Goal: Check status: Check status

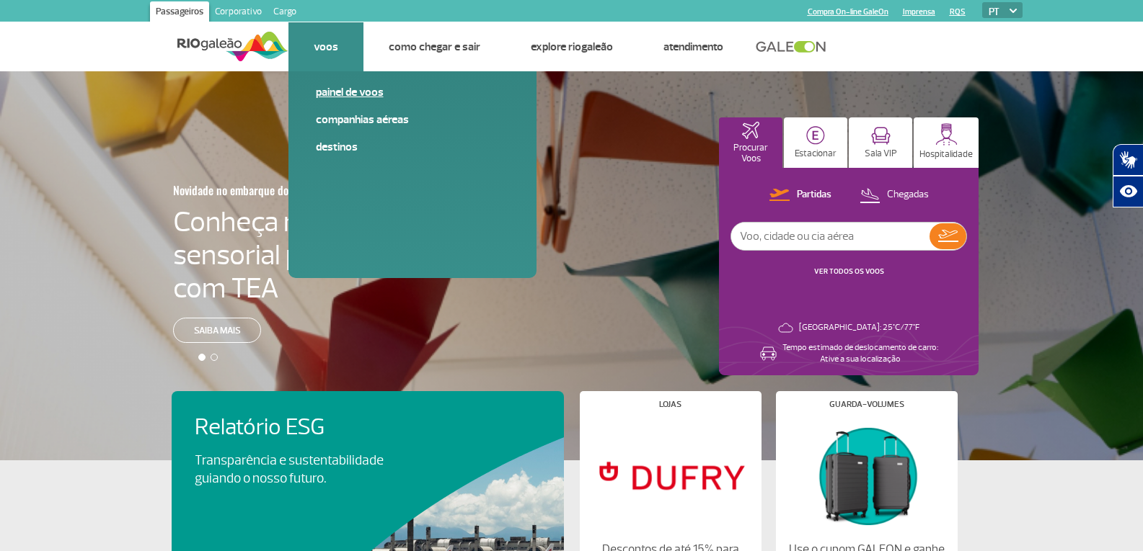
click at [347, 94] on link "Painel de voos" at bounding box center [412, 92] width 193 height 16
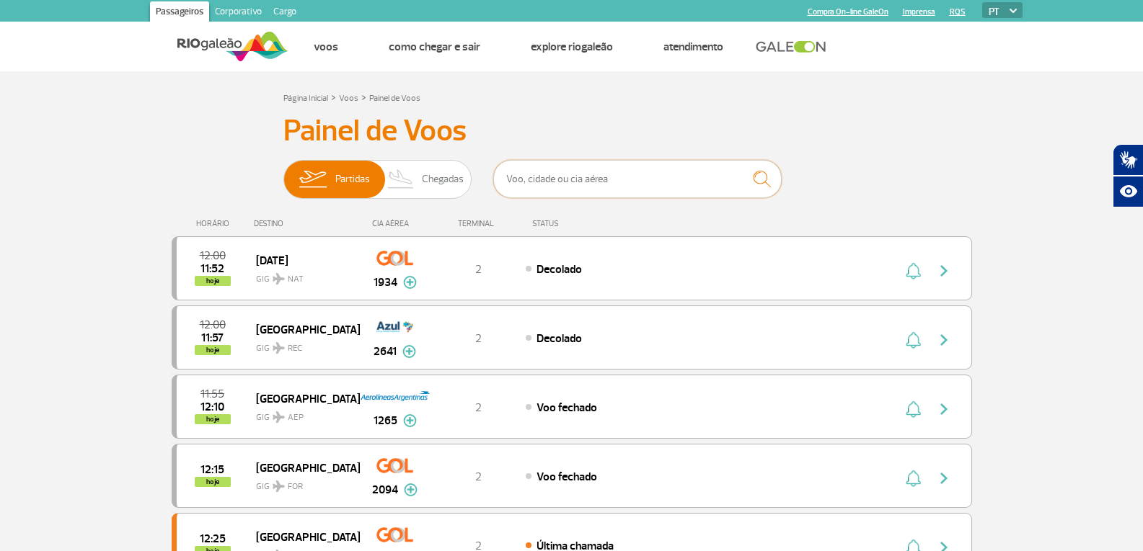
click at [606, 176] on input "text" at bounding box center [637, 179] width 288 height 38
paste input "AZU4417"
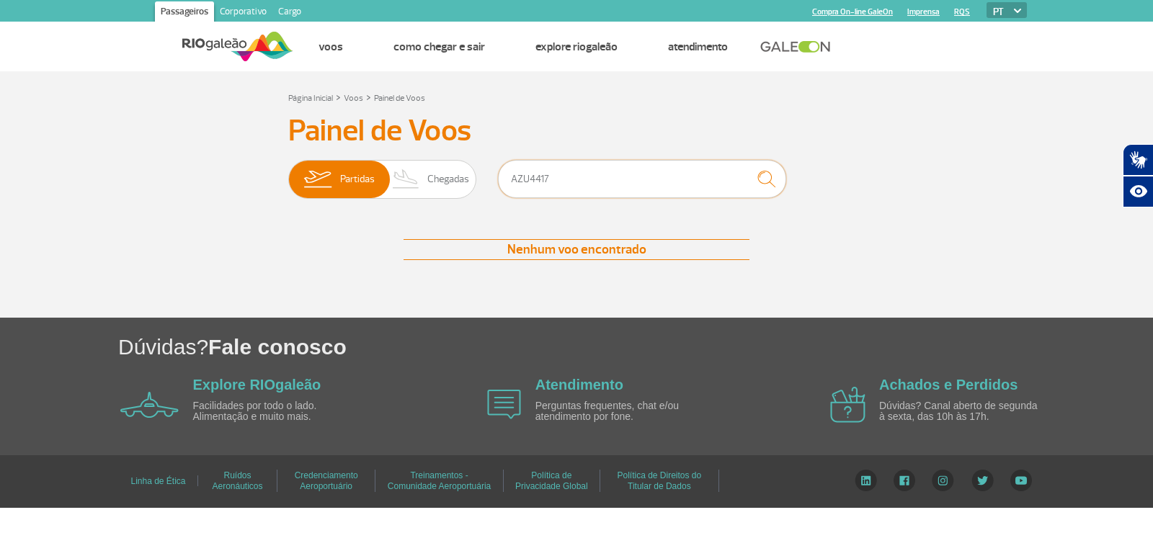
click at [528, 183] on input "AZU4417" at bounding box center [642, 179] width 288 height 38
click at [762, 182] on img "submit" at bounding box center [766, 179] width 31 height 30
click at [450, 174] on span "Chegadas" at bounding box center [448, 179] width 42 height 37
click at [288, 172] on input "Partidas Chegadas" at bounding box center [288, 172] width 0 height 0
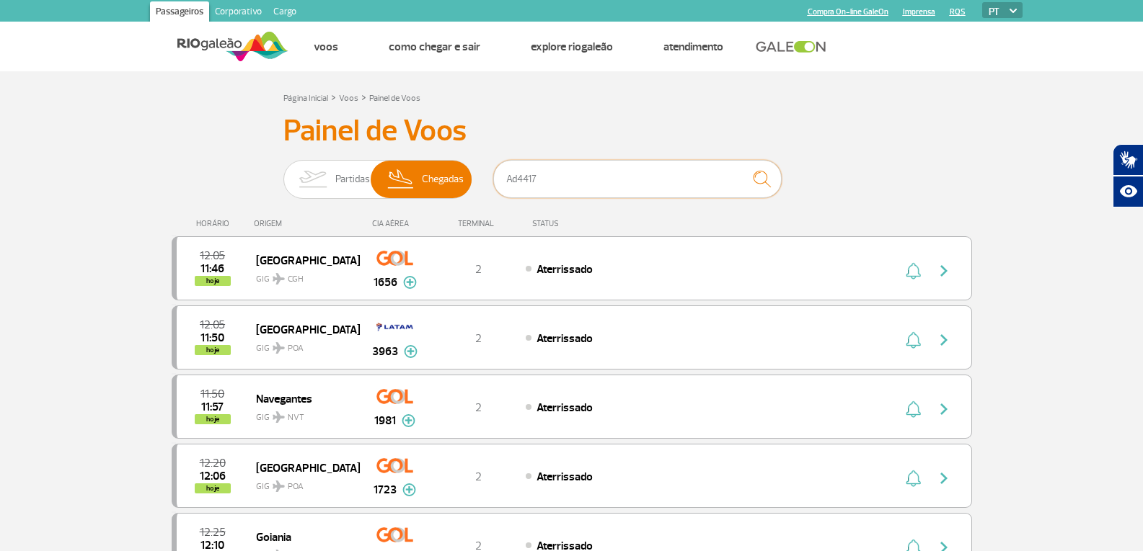
click at [615, 195] on input "Ad4417" at bounding box center [637, 179] width 288 height 38
type input "A"
paste input "AZU4417"
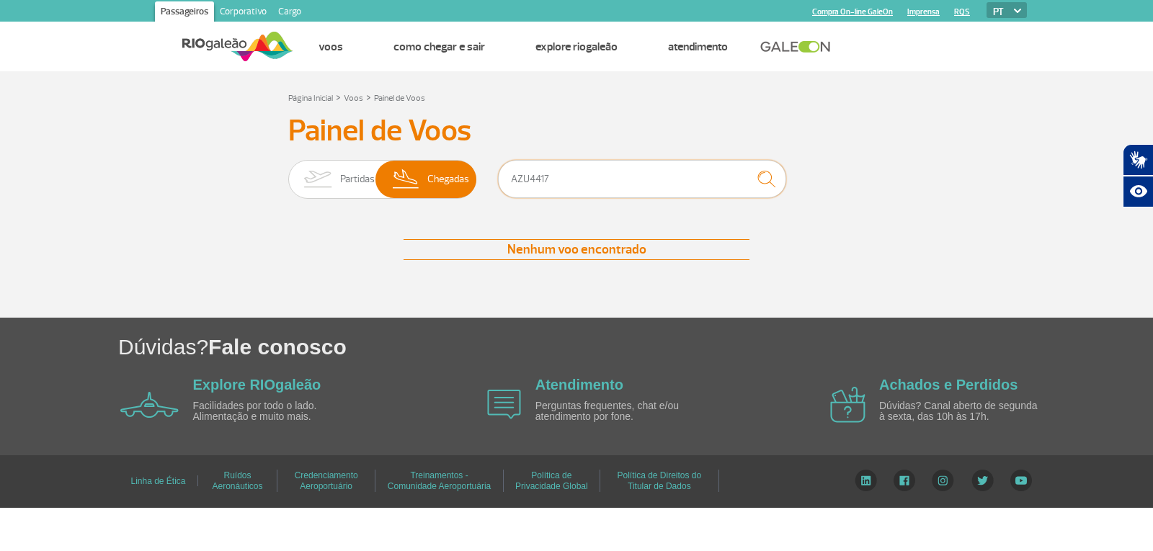
click at [532, 182] on input "AZU4417" at bounding box center [642, 179] width 288 height 38
type input "Ad4417"
click at [452, 177] on span "Chegadas" at bounding box center [448, 179] width 42 height 37
click at [288, 172] on input "Partidas Chegadas" at bounding box center [288, 172] width 0 height 0
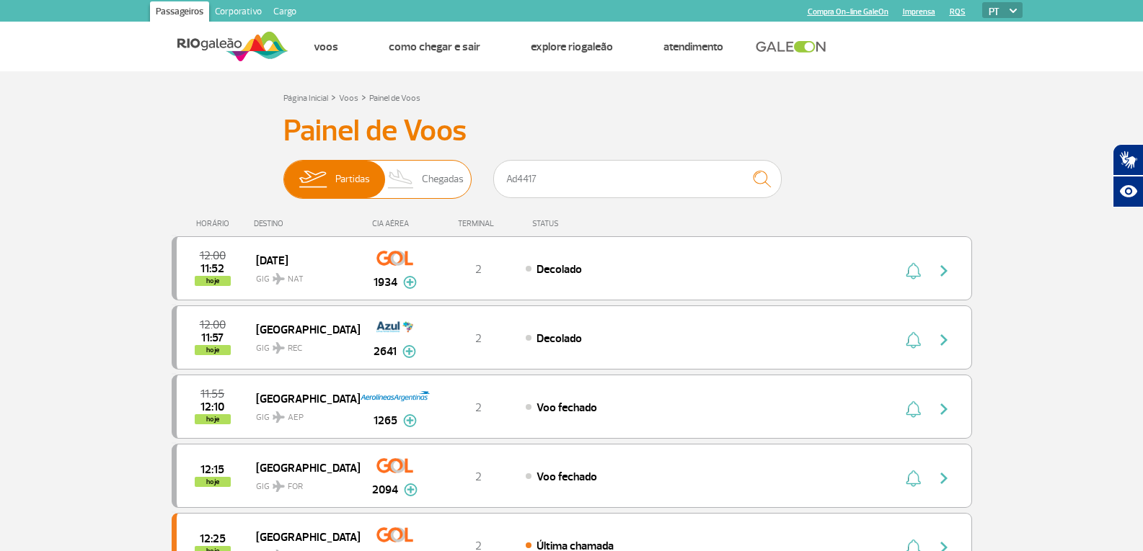
click at [456, 172] on span "Chegadas" at bounding box center [443, 179] width 42 height 37
click at [283, 172] on input "Partidas Chegadas" at bounding box center [283, 172] width 0 height 0
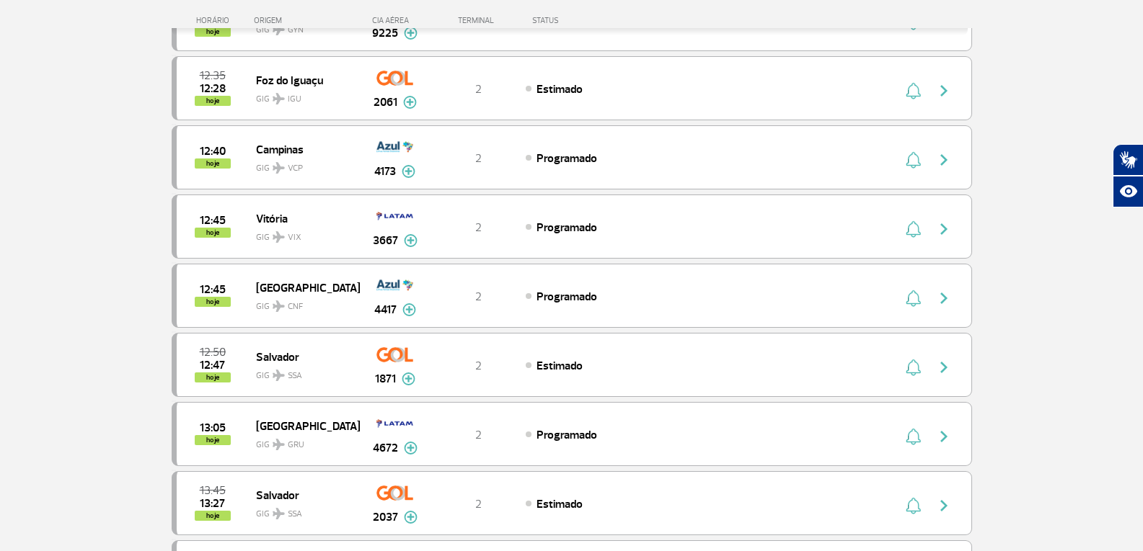
scroll to position [561, 0]
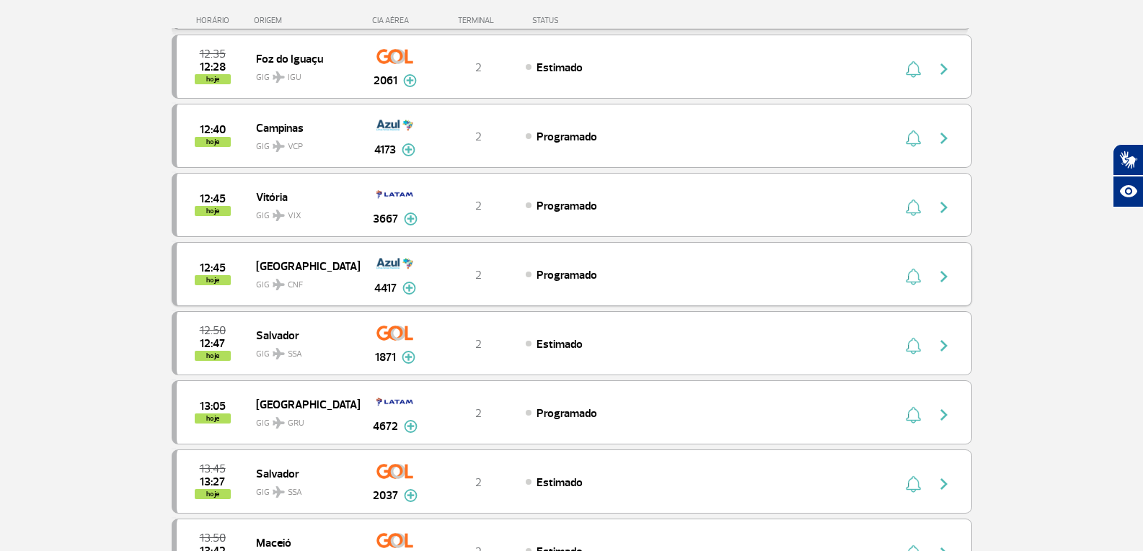
click at [941, 271] on img "button" at bounding box center [943, 276] width 17 height 17
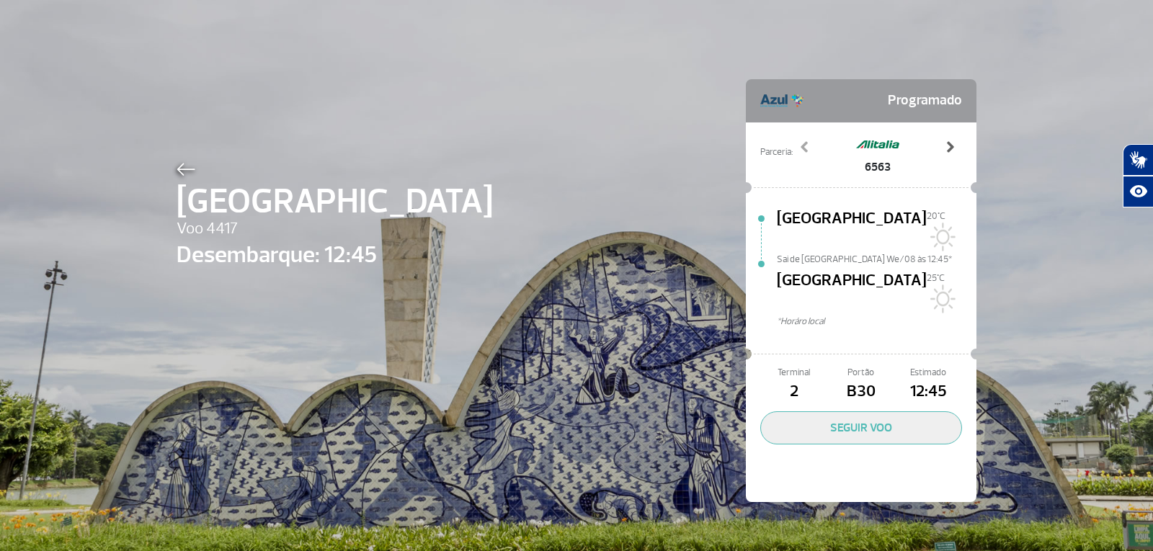
click at [948, 150] on span at bounding box center [950, 147] width 14 height 14
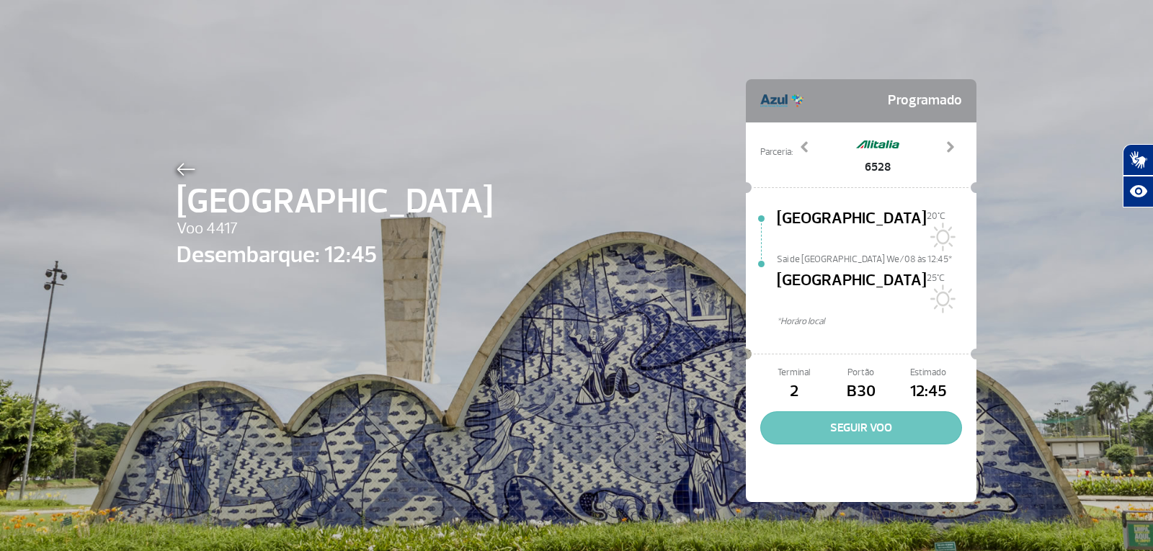
click at [855, 412] on button "SEGUIR VOO" at bounding box center [862, 428] width 202 height 33
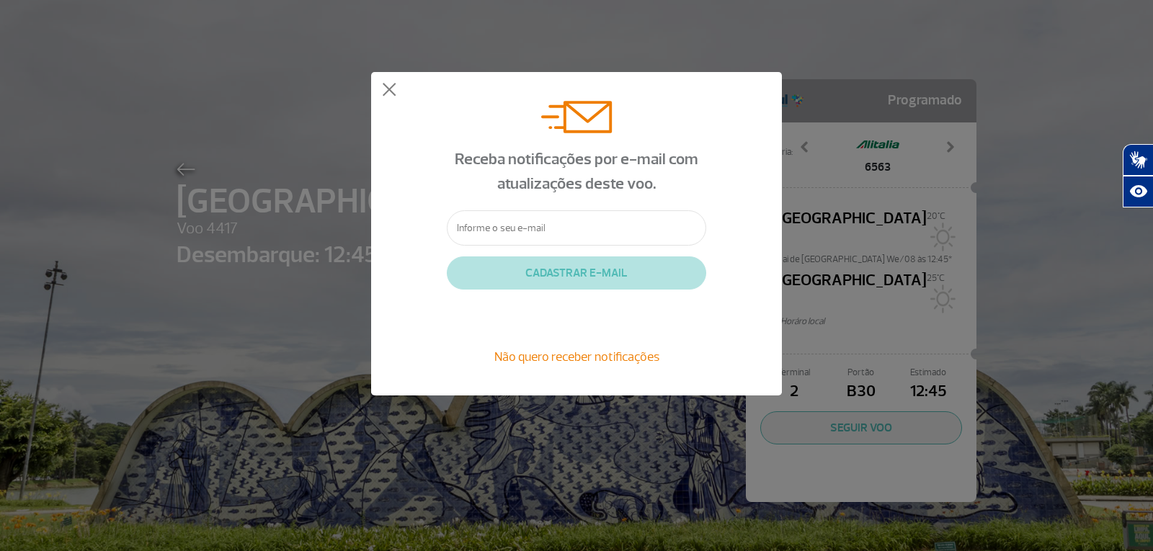
click at [562, 360] on span "Não quero receber notificações" at bounding box center [577, 357] width 165 height 16
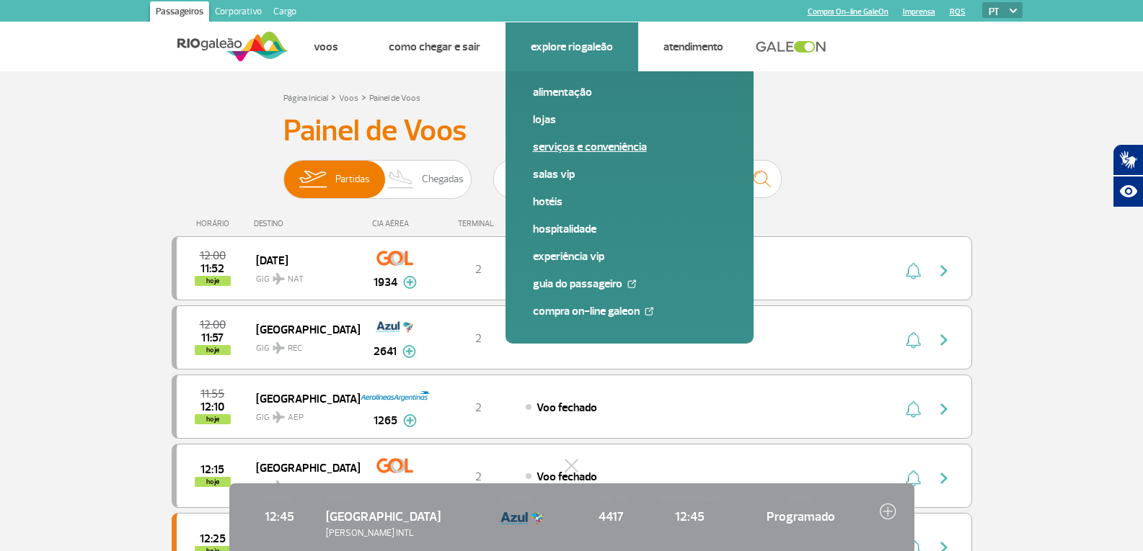
click at [556, 139] on link "Serviços e Conveniência" at bounding box center [629, 147] width 193 height 16
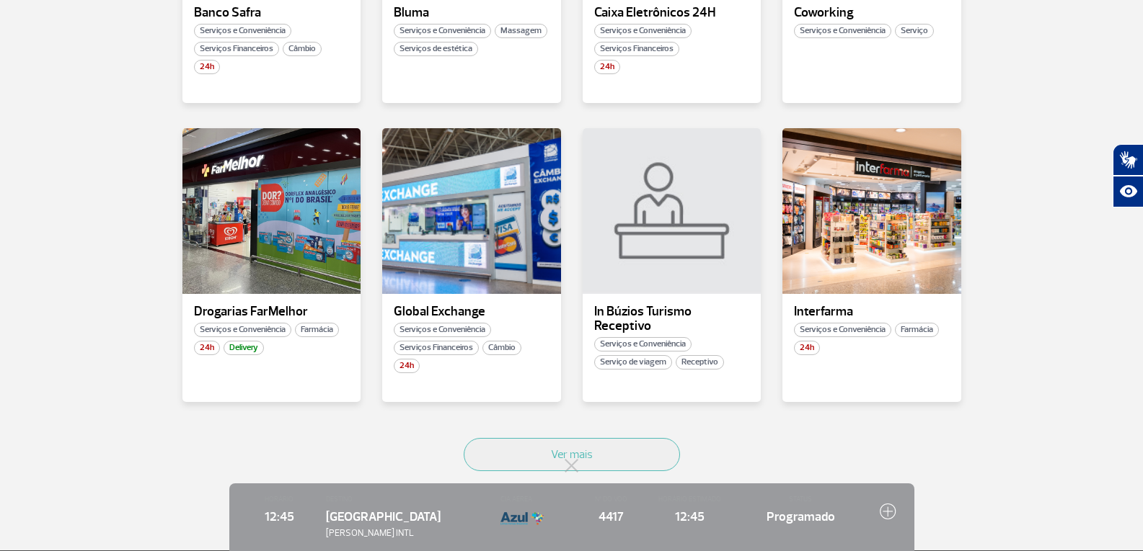
scroll to position [784, 0]
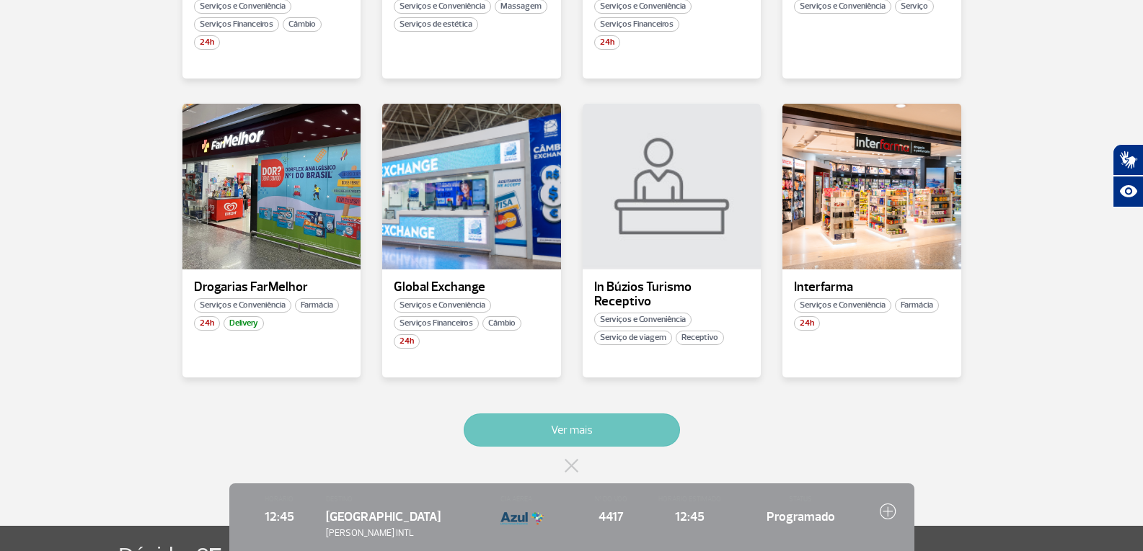
click at [594, 414] on button "Ver mais" at bounding box center [572, 430] width 216 height 33
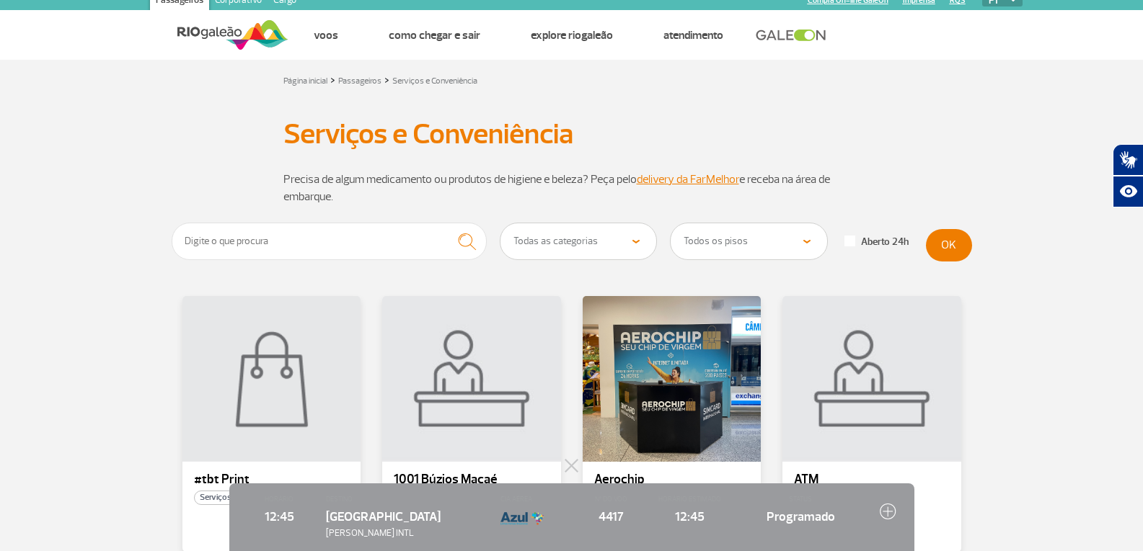
scroll to position [0, 0]
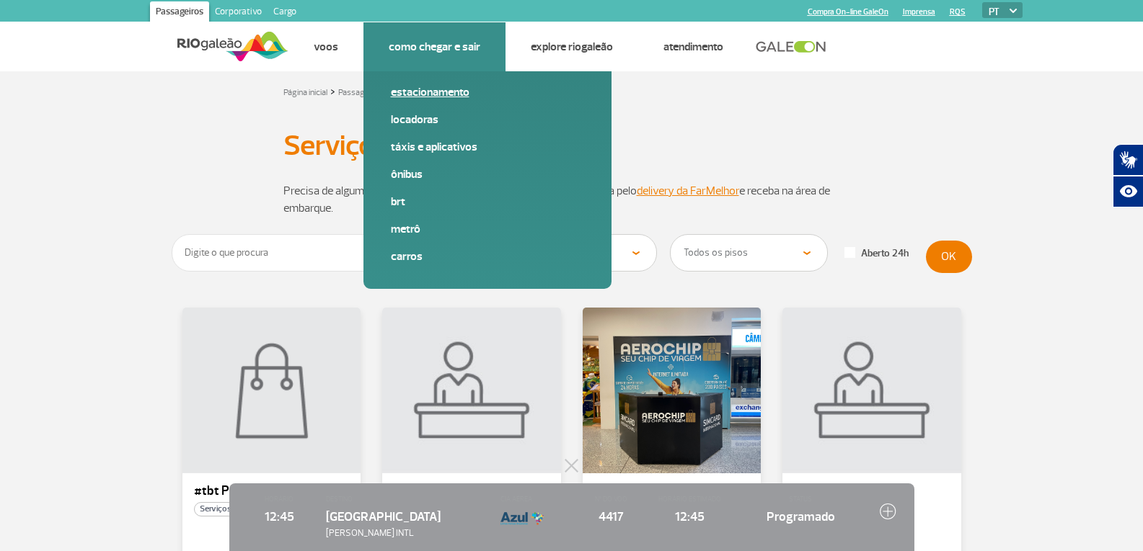
click at [430, 94] on link "Estacionamento" at bounding box center [487, 92] width 193 height 16
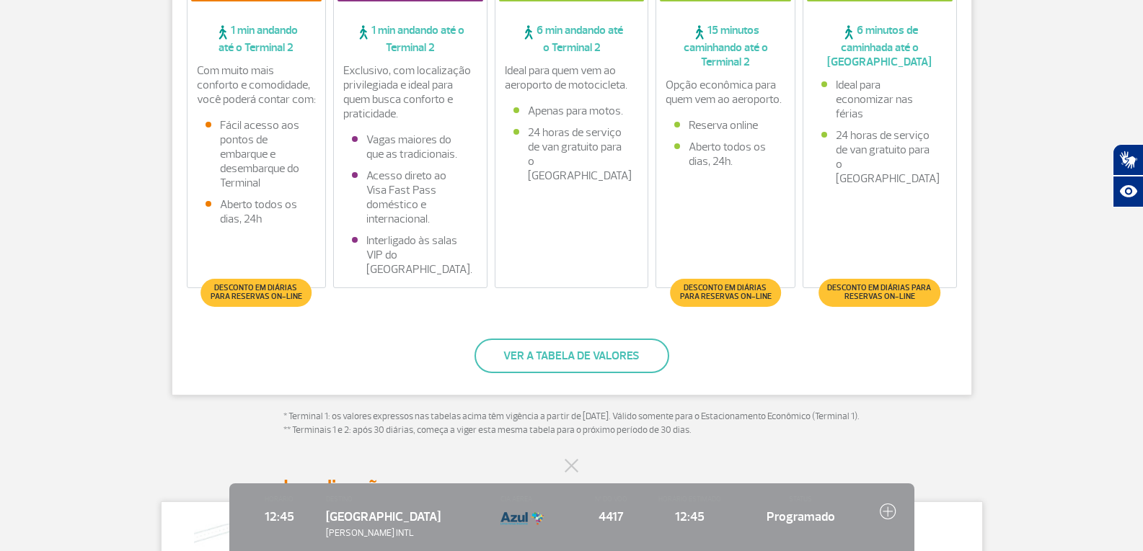
scroll to position [458, 0]
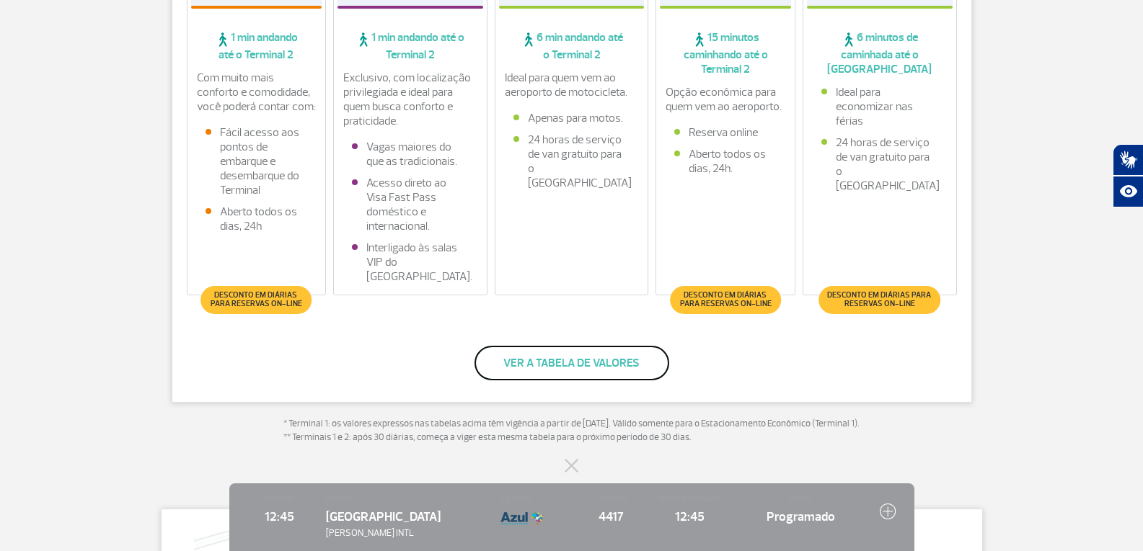
click at [584, 365] on button "Ver a tabela de valores" at bounding box center [571, 363] width 195 height 35
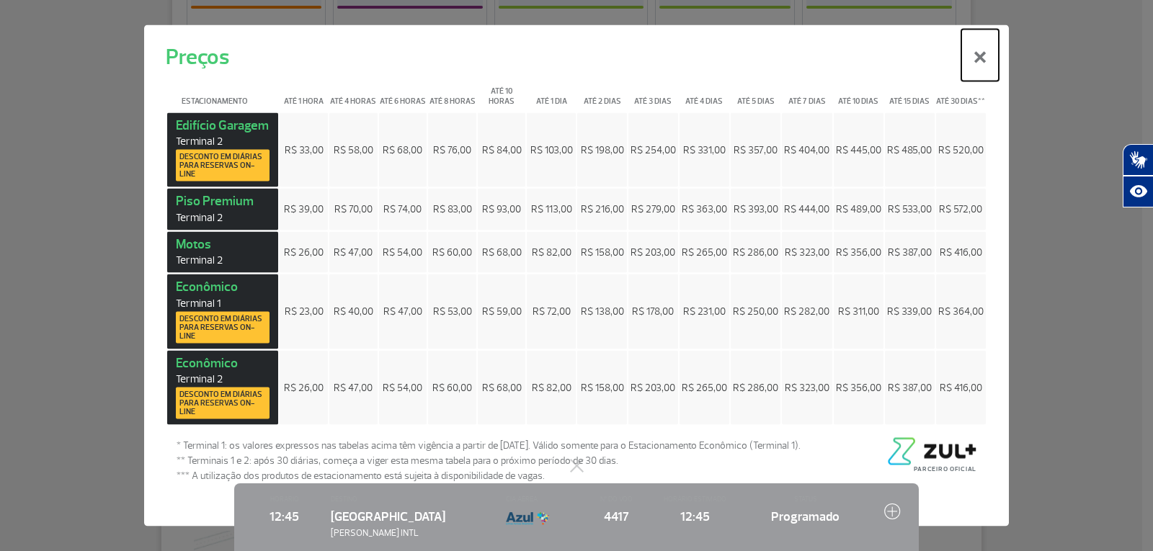
click at [979, 56] on button "×" at bounding box center [980, 55] width 37 height 52
